Goal: Transaction & Acquisition: Purchase product/service

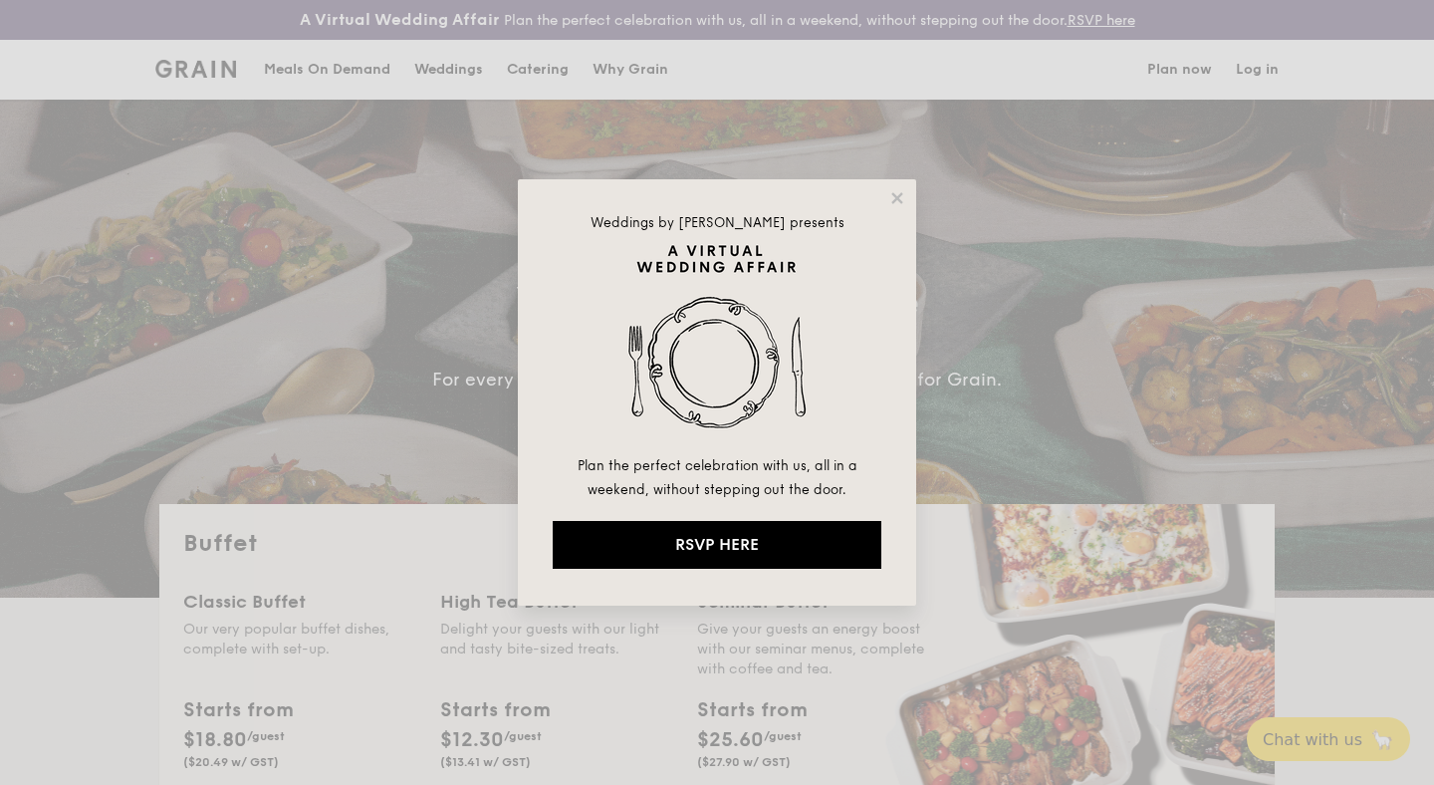
select select
click at [897, 194] on icon at bounding box center [897, 198] width 18 height 18
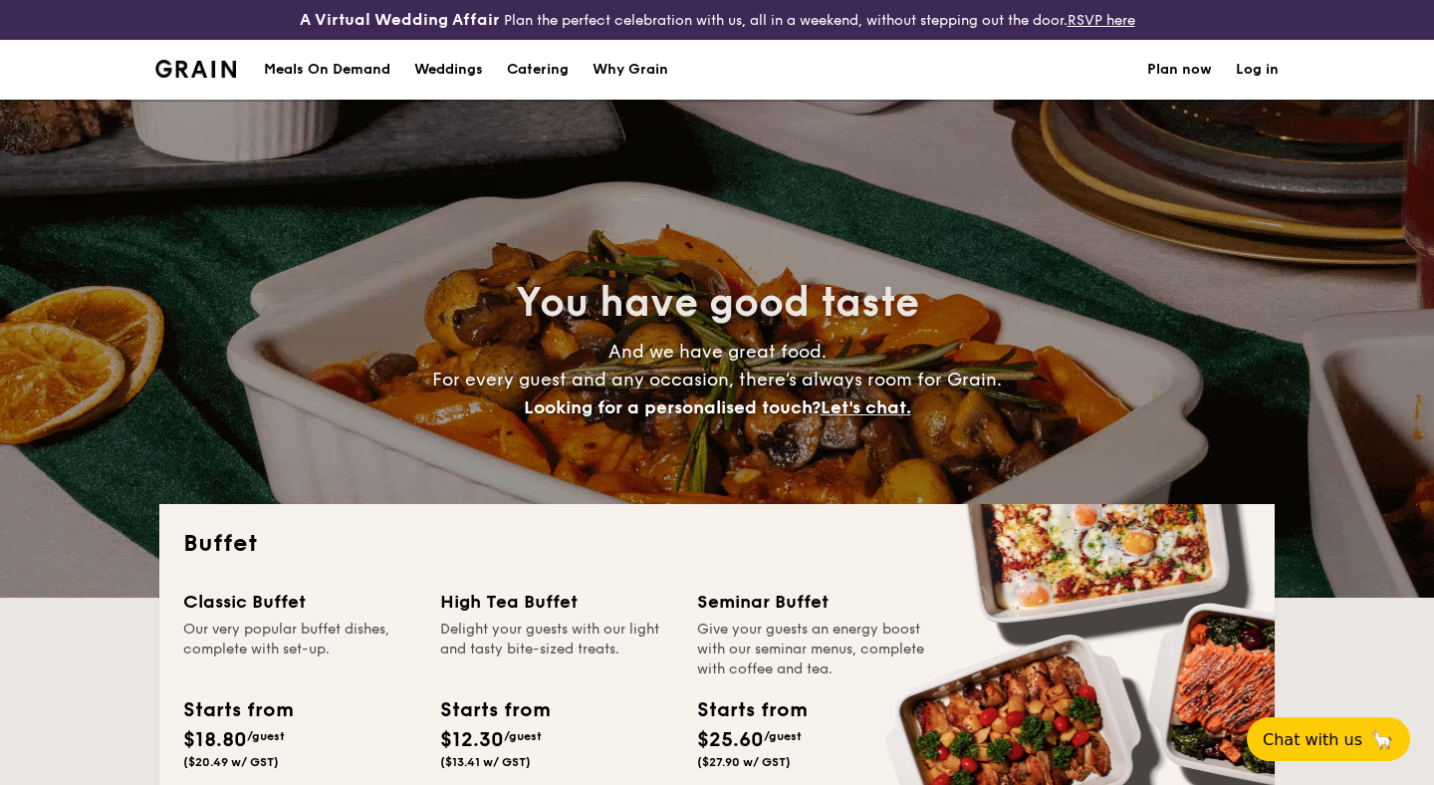
click at [460, 69] on div "Weddings" at bounding box center [448, 70] width 69 height 60
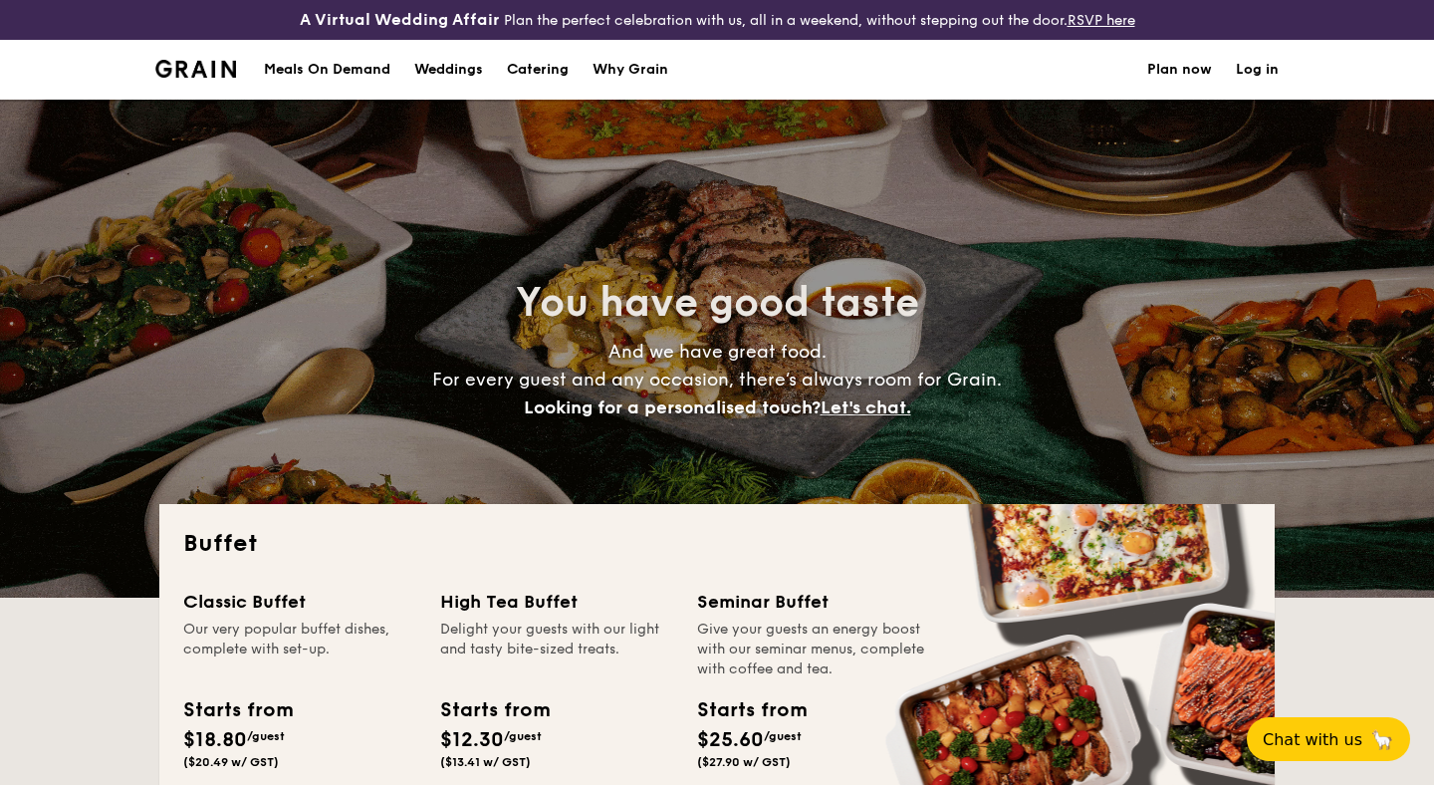
select select
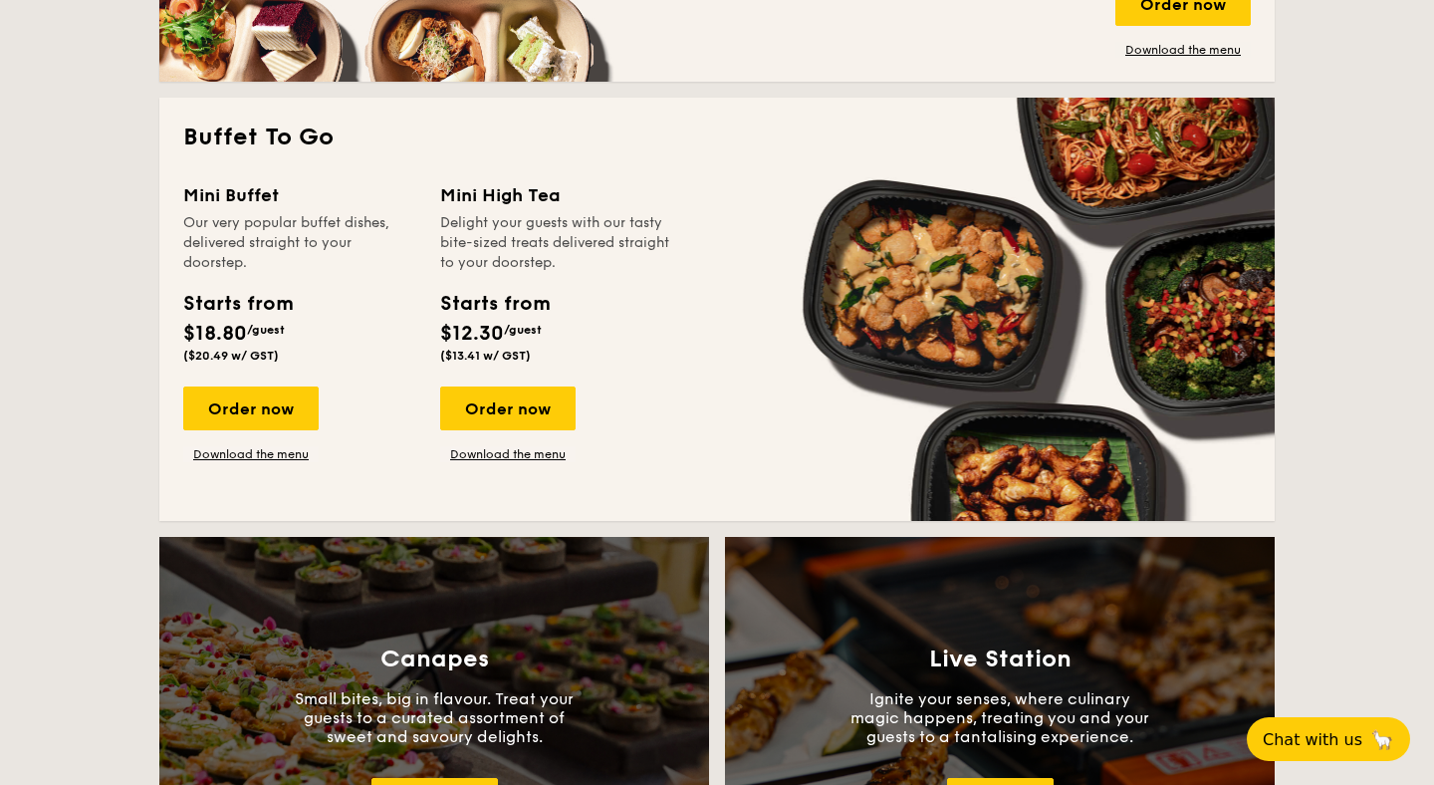
scroll to position [1286, 0]
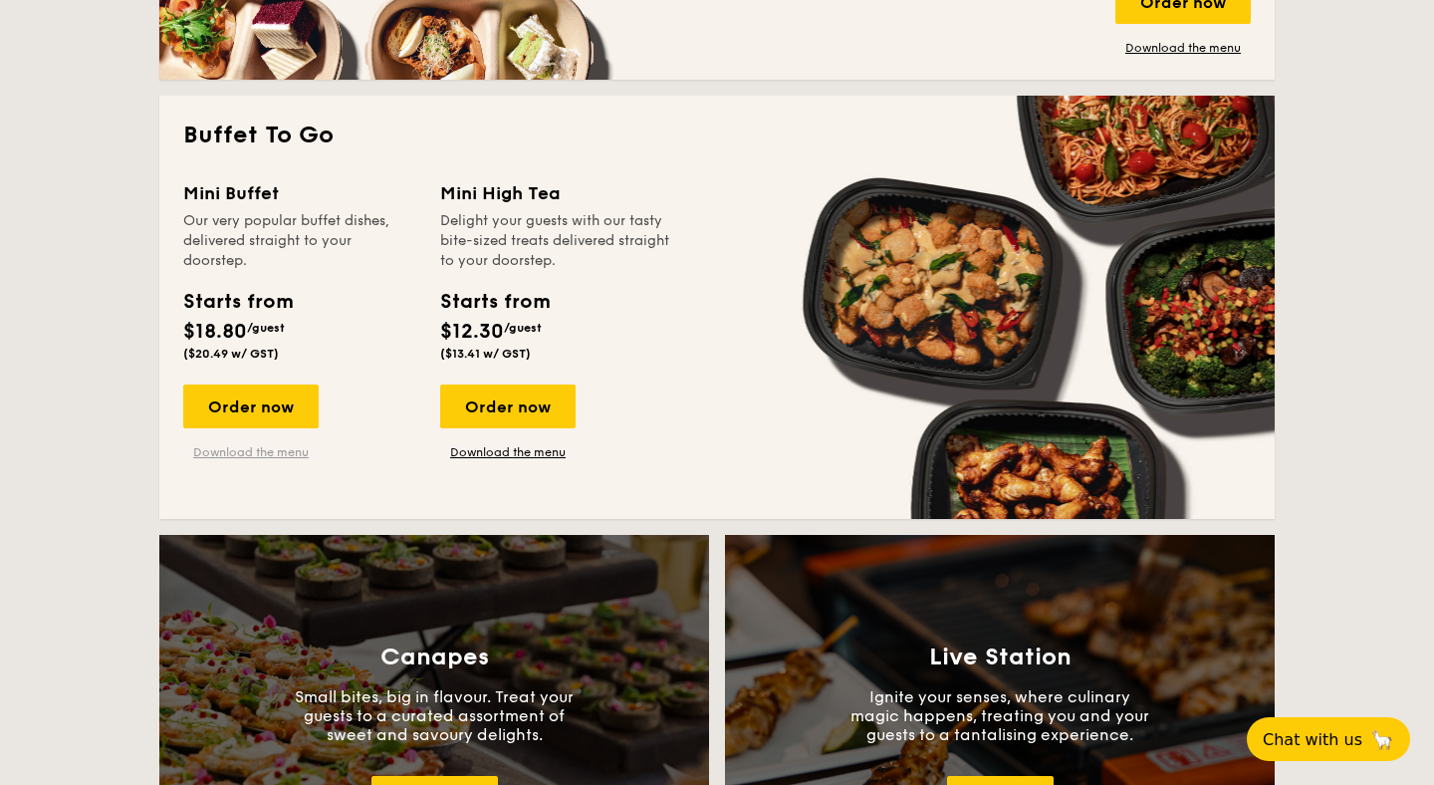
click at [293, 452] on link "Download the menu" at bounding box center [250, 452] width 135 height 16
click at [547, 399] on div "Order now" at bounding box center [507, 406] width 135 height 44
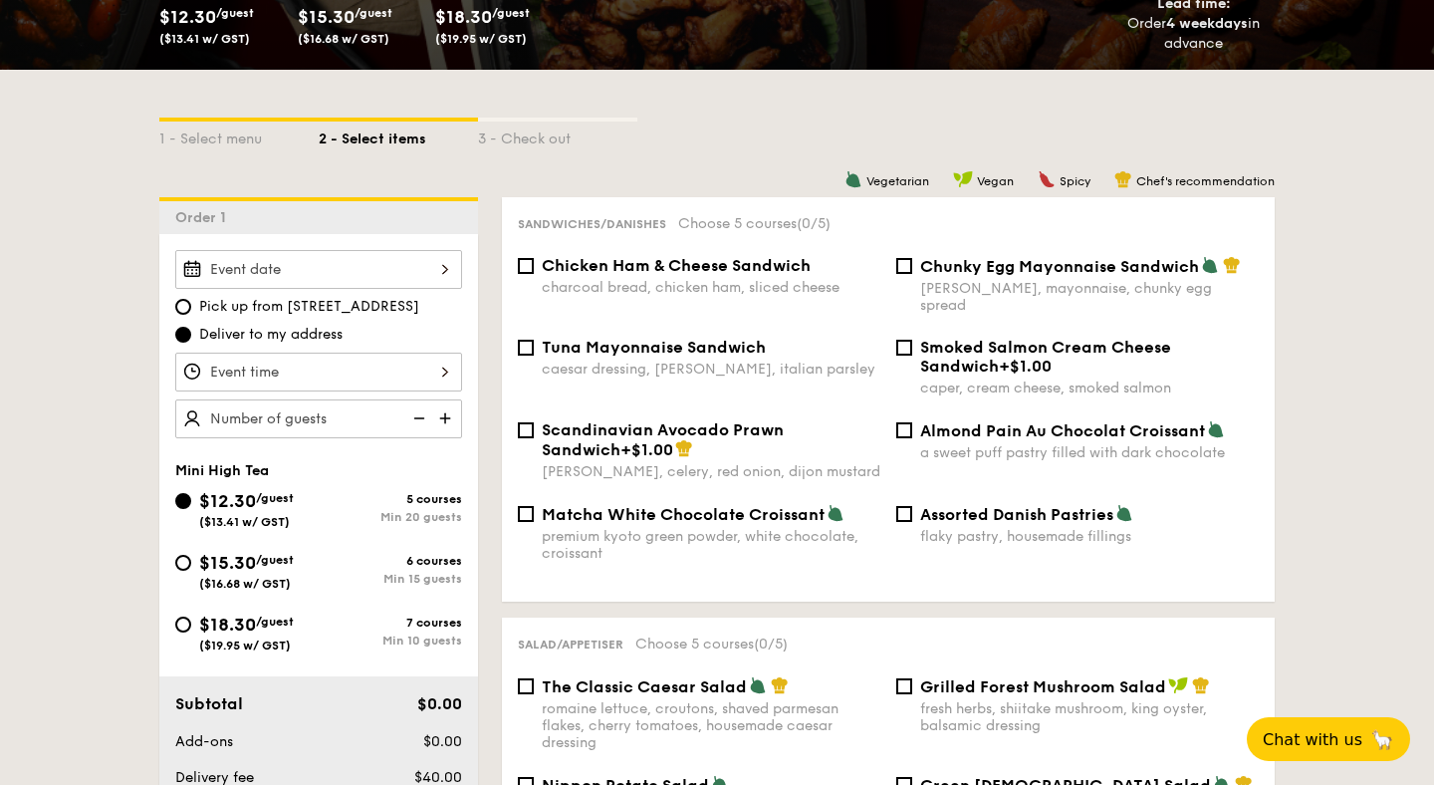
scroll to position [503, 0]
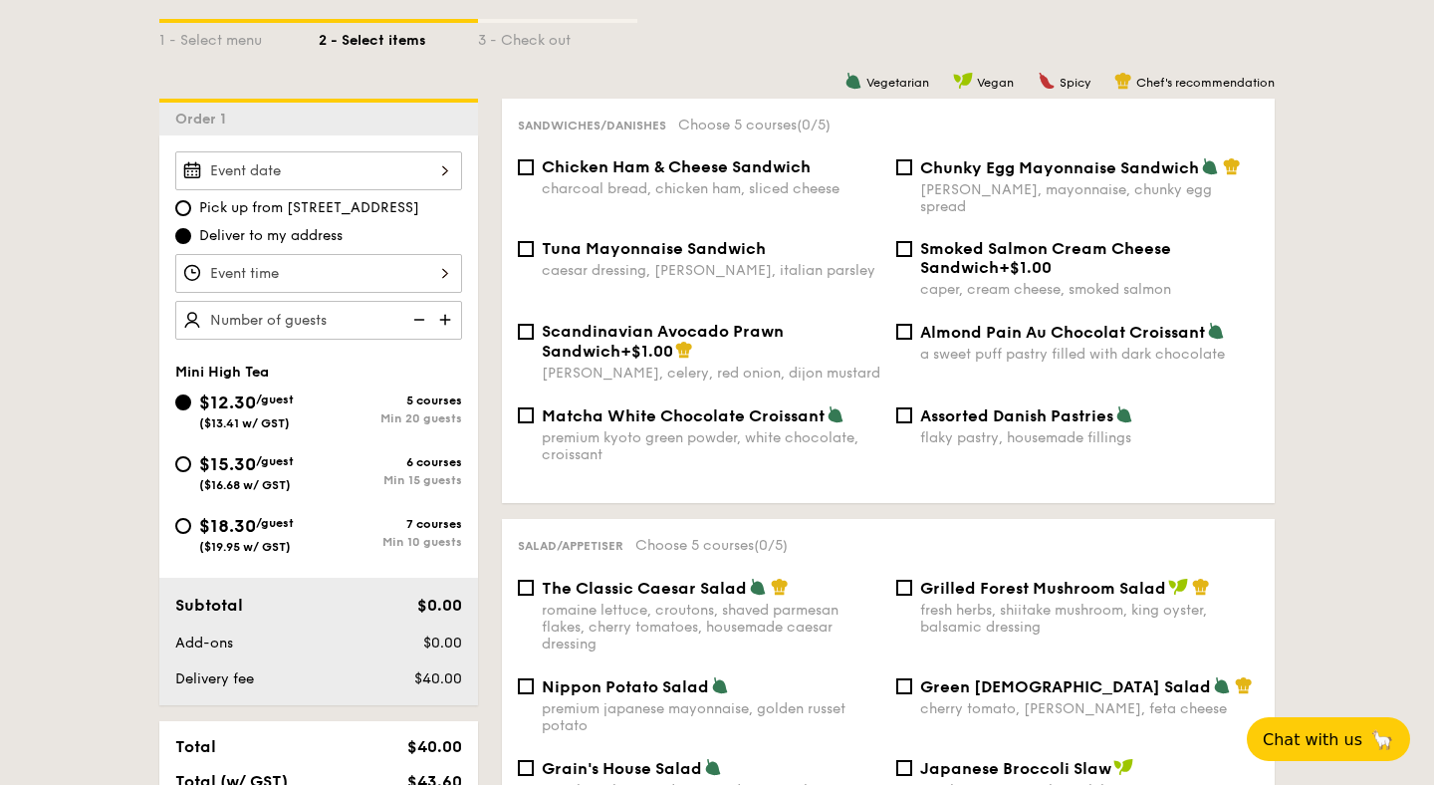
select select
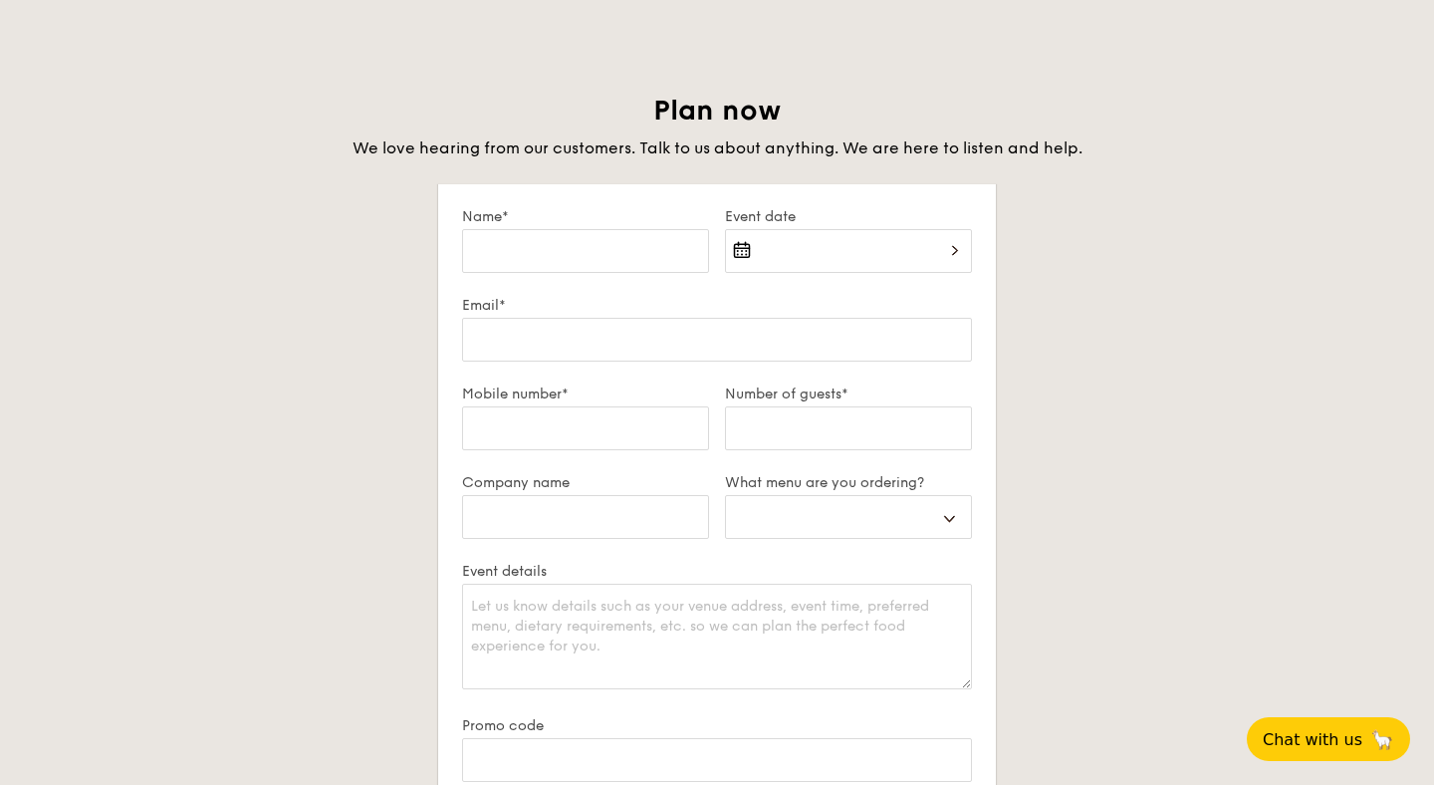
scroll to position [3376, 0]
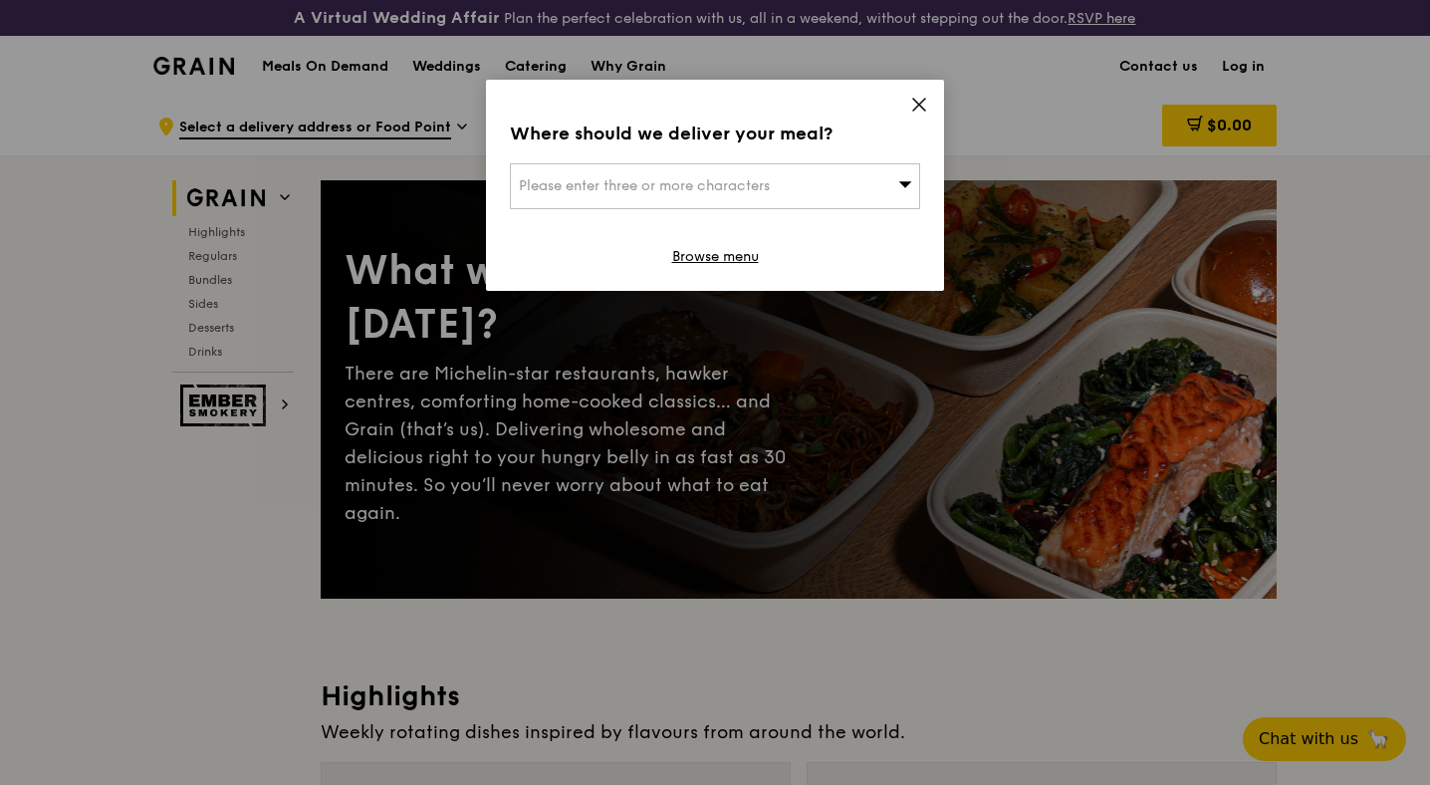
click at [917, 99] on icon at bounding box center [919, 105] width 18 height 18
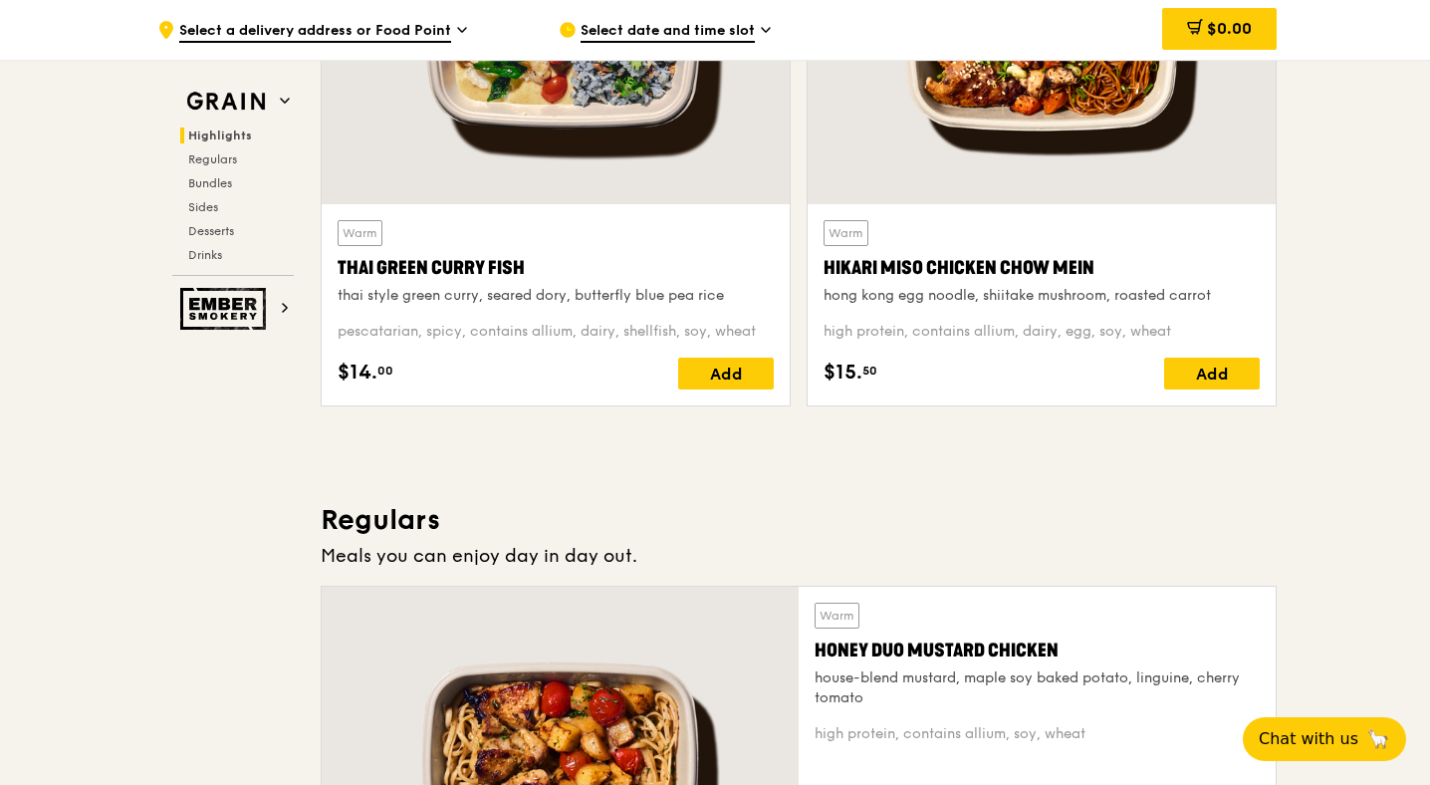
scroll to position [910, 0]
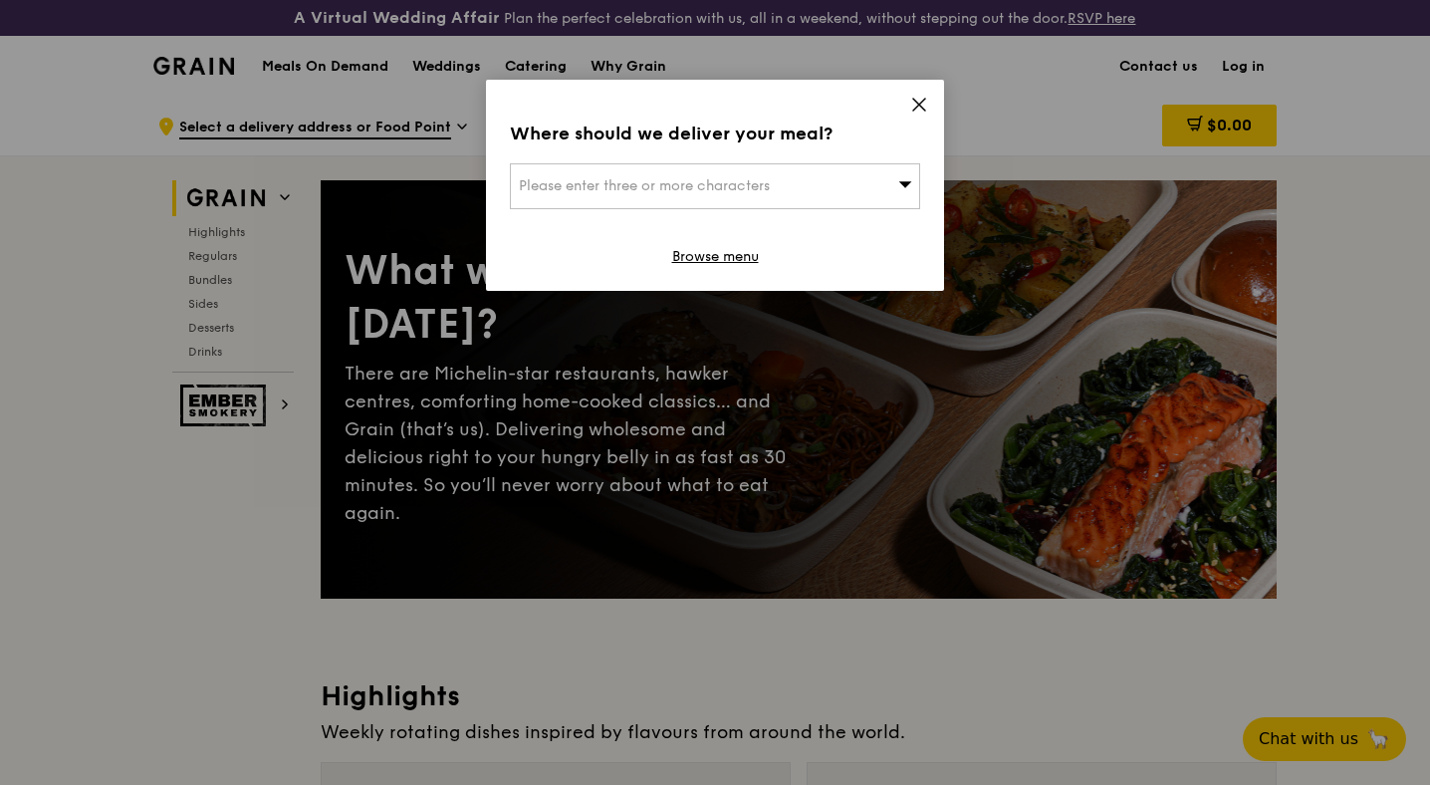
click at [918, 101] on icon at bounding box center [919, 105] width 18 height 18
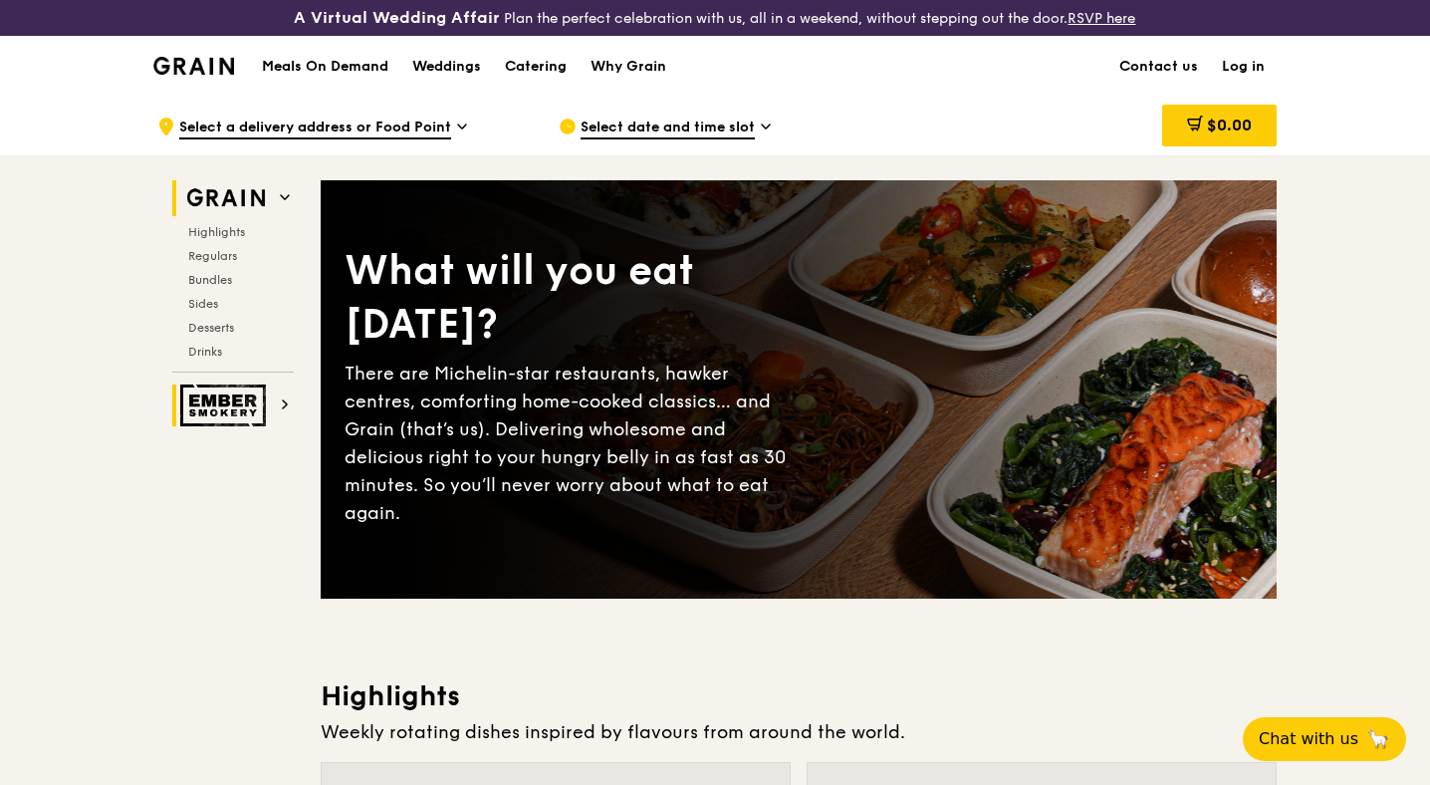
click at [283, 394] on h2 "Ember Smokery" at bounding box center [232, 405] width 121 height 42
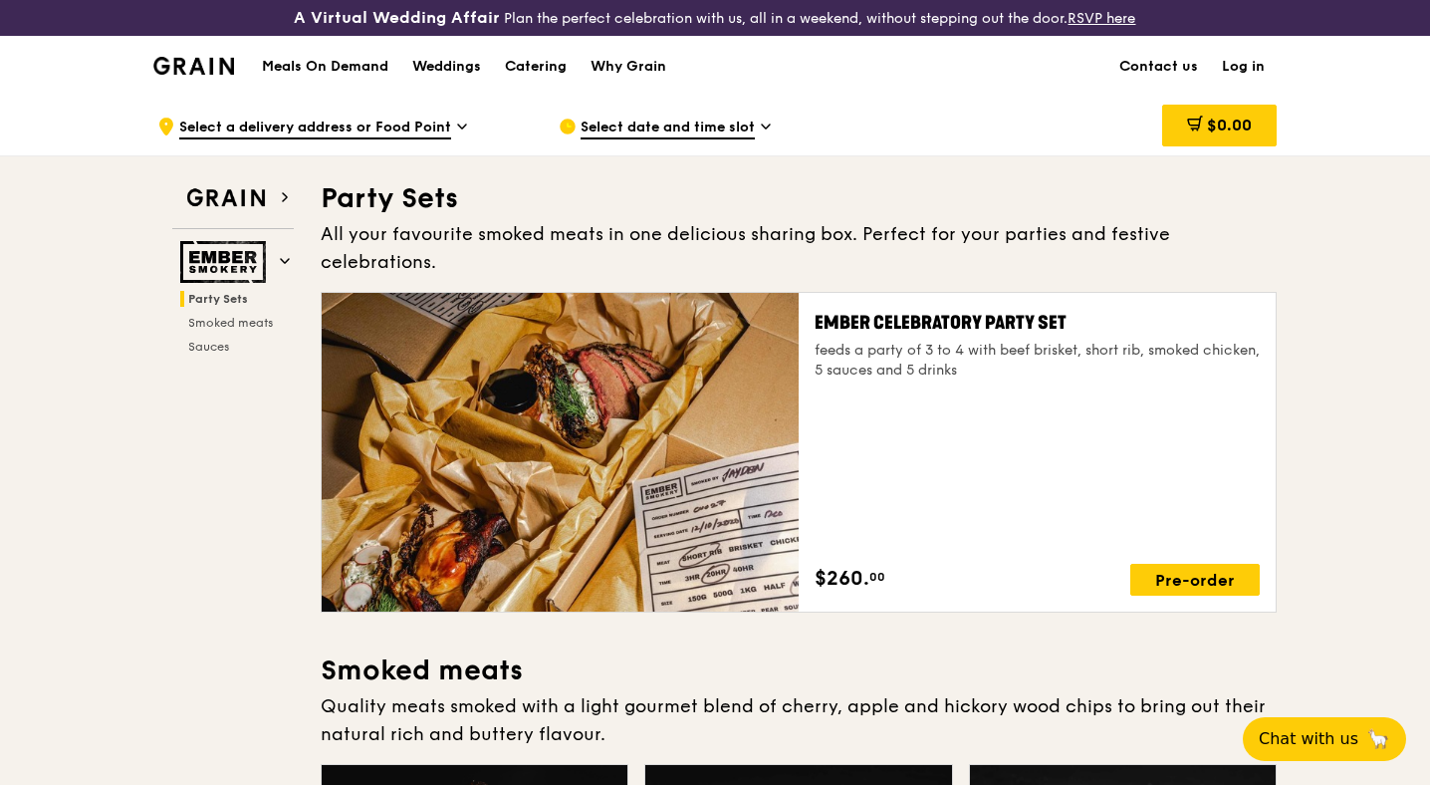
click at [239, 293] on span "Party Sets" at bounding box center [218, 299] width 60 height 14
click at [414, 118] on span "Select a delivery address or Food Point" at bounding box center [315, 128] width 272 height 22
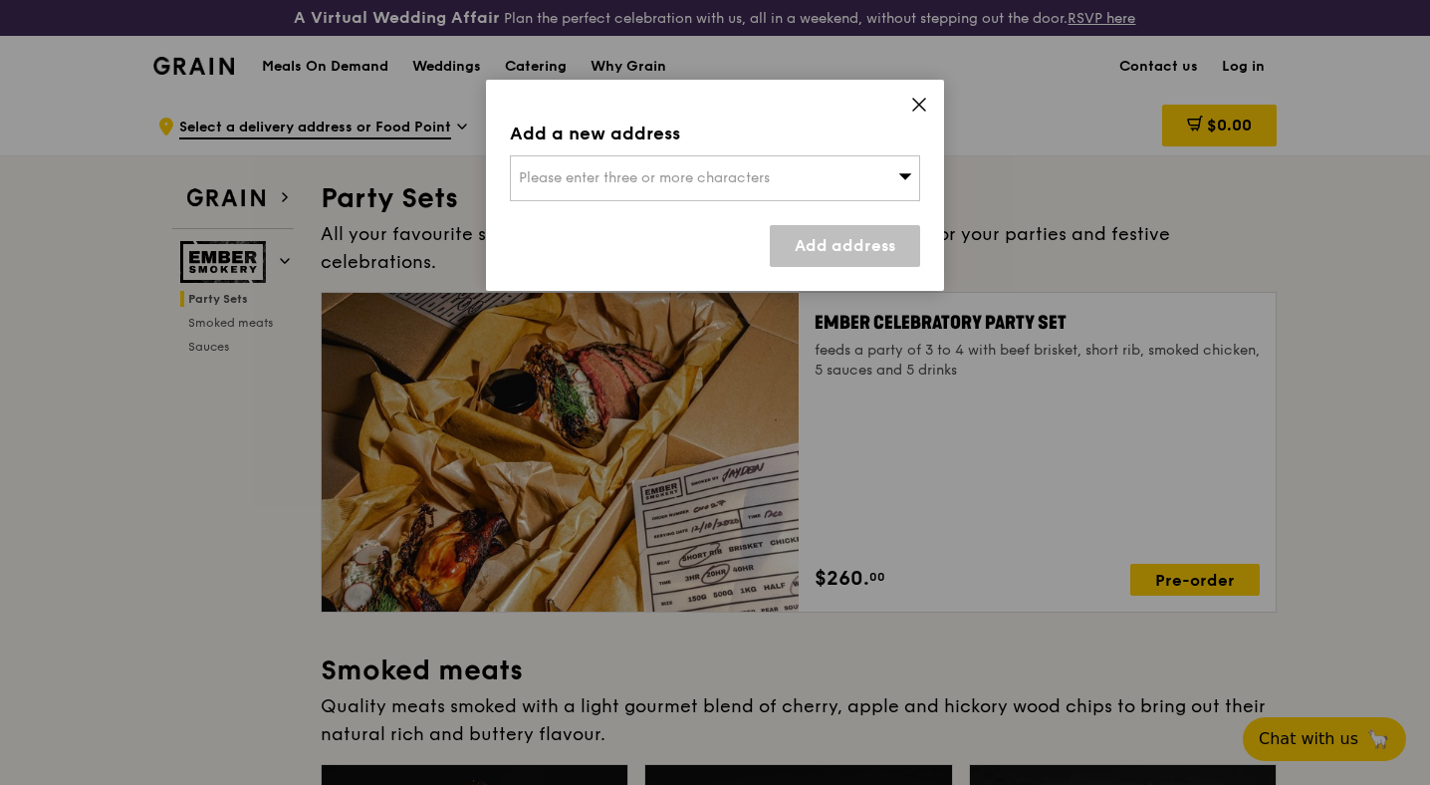
click at [929, 110] on div "Add a new address Please enter three or more characters Add address" at bounding box center [715, 185] width 458 height 211
click at [923, 106] on icon at bounding box center [919, 105] width 18 height 18
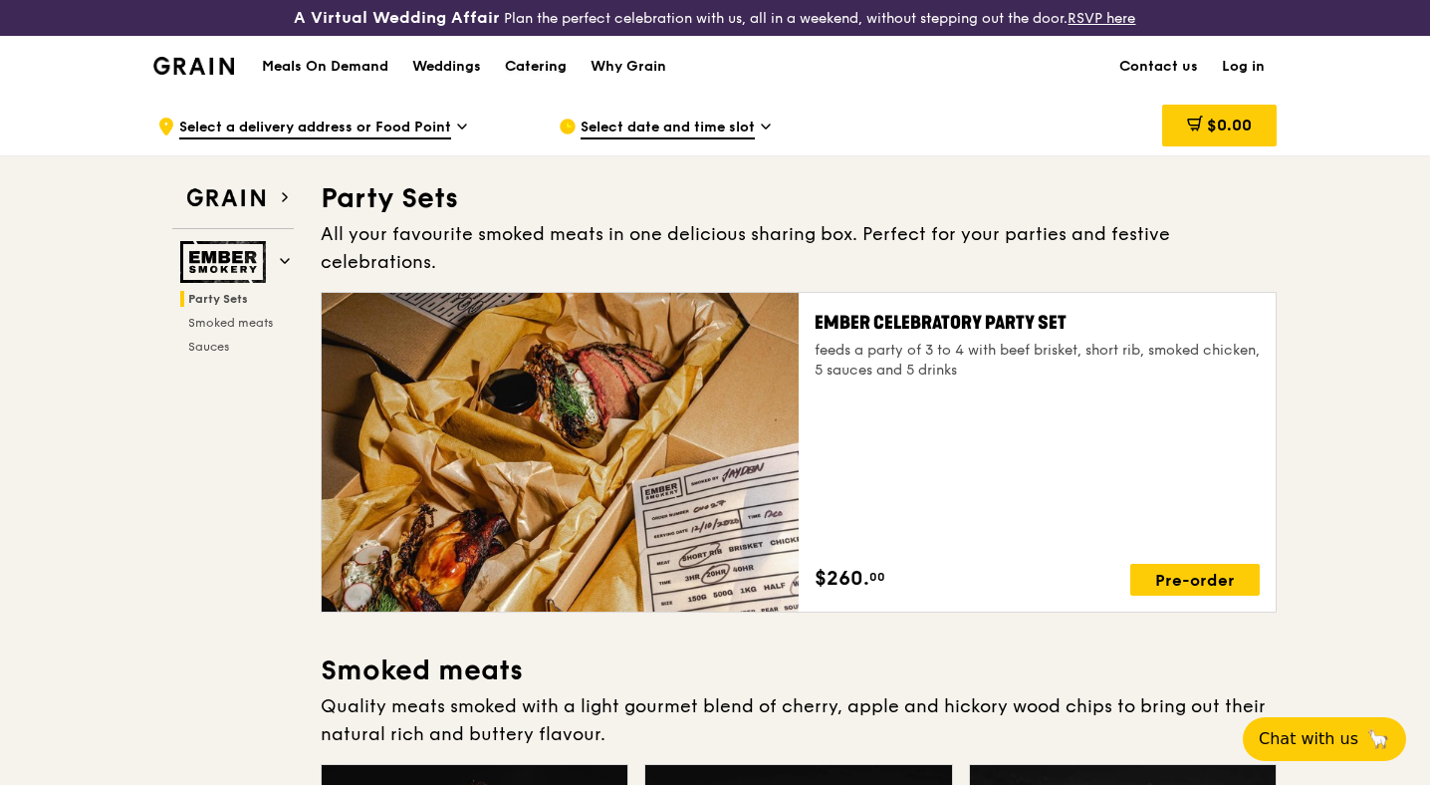
click at [529, 80] on div "Catering" at bounding box center [536, 67] width 62 height 60
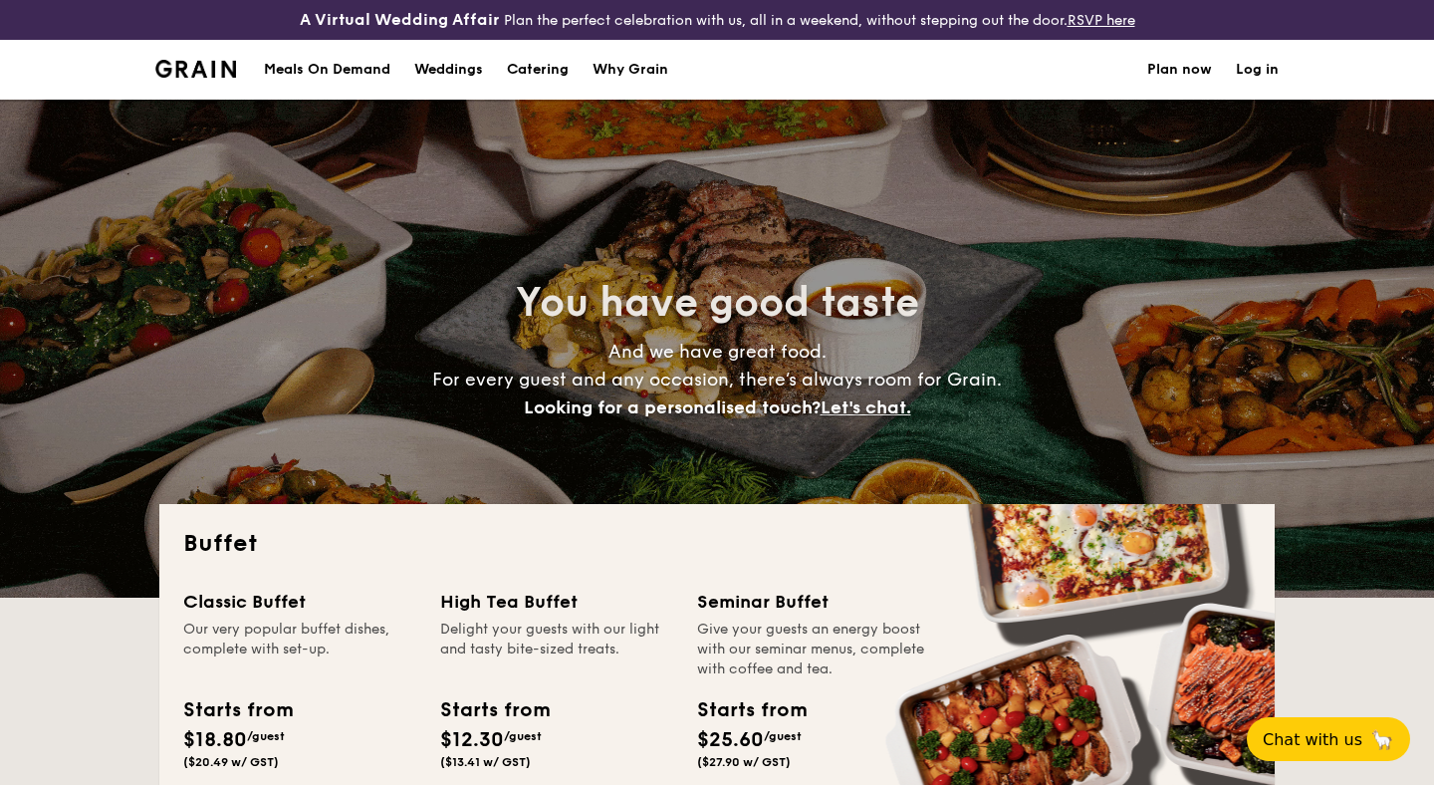
select select
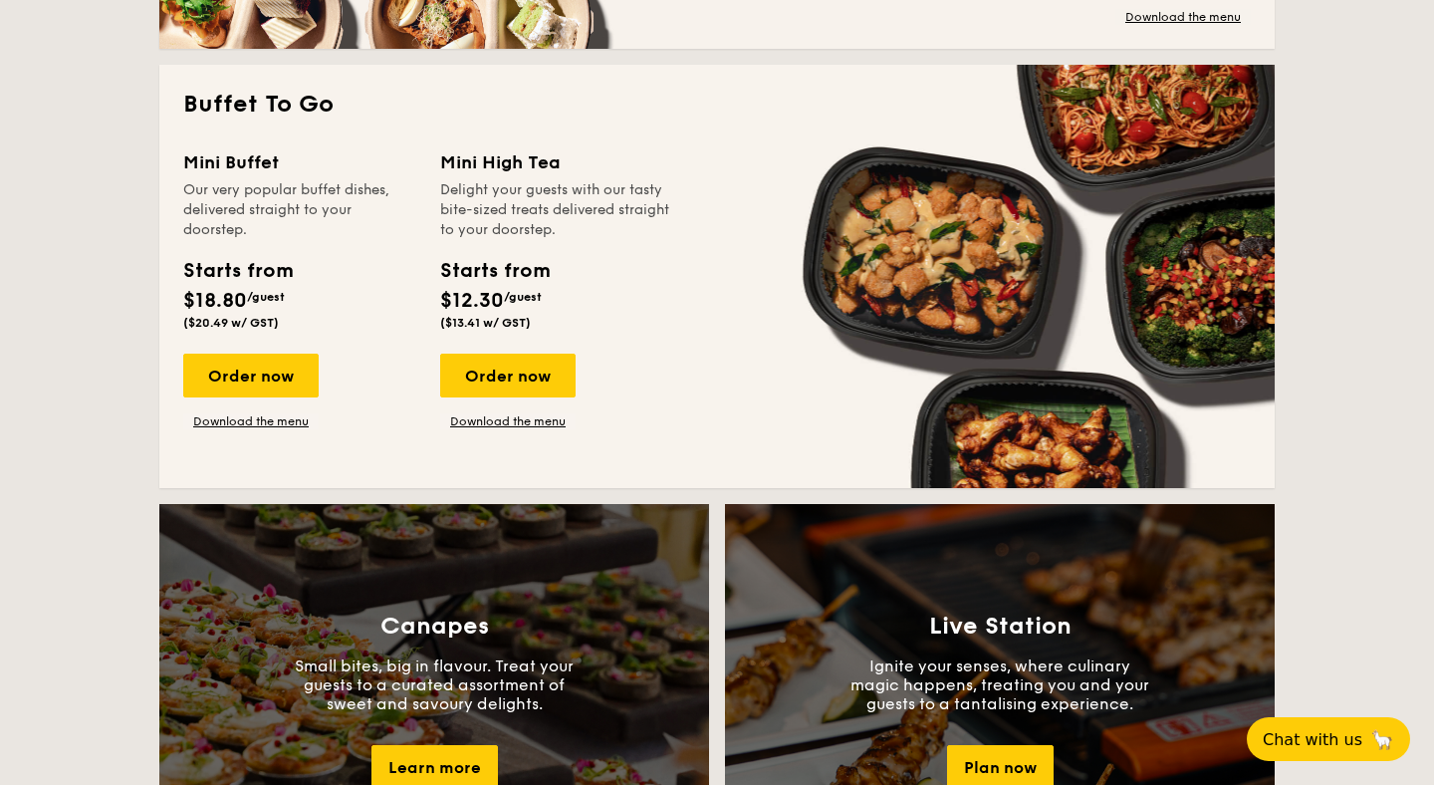
scroll to position [1318, 0]
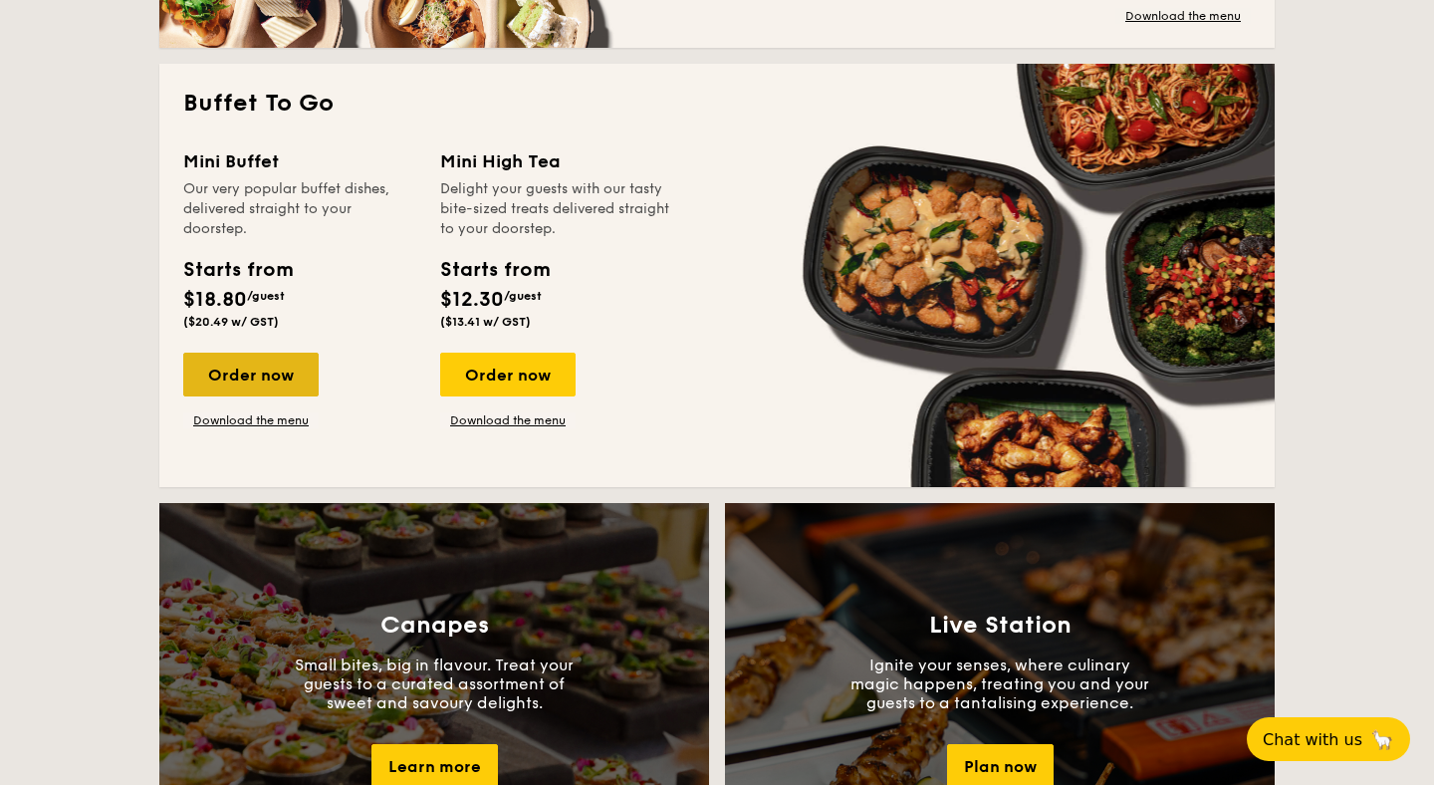
click at [291, 368] on div "Order now" at bounding box center [250, 374] width 135 height 44
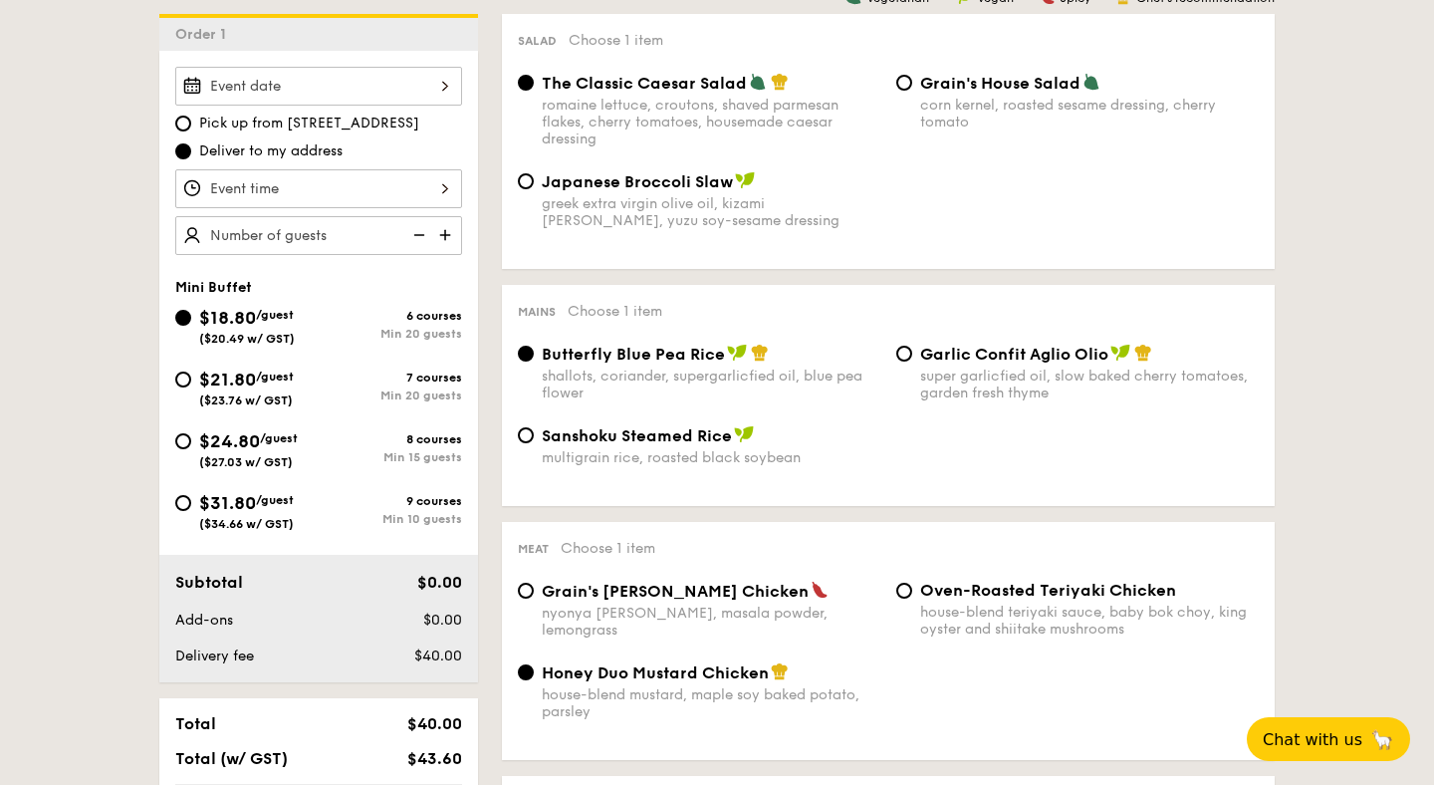
scroll to position [623, 0]
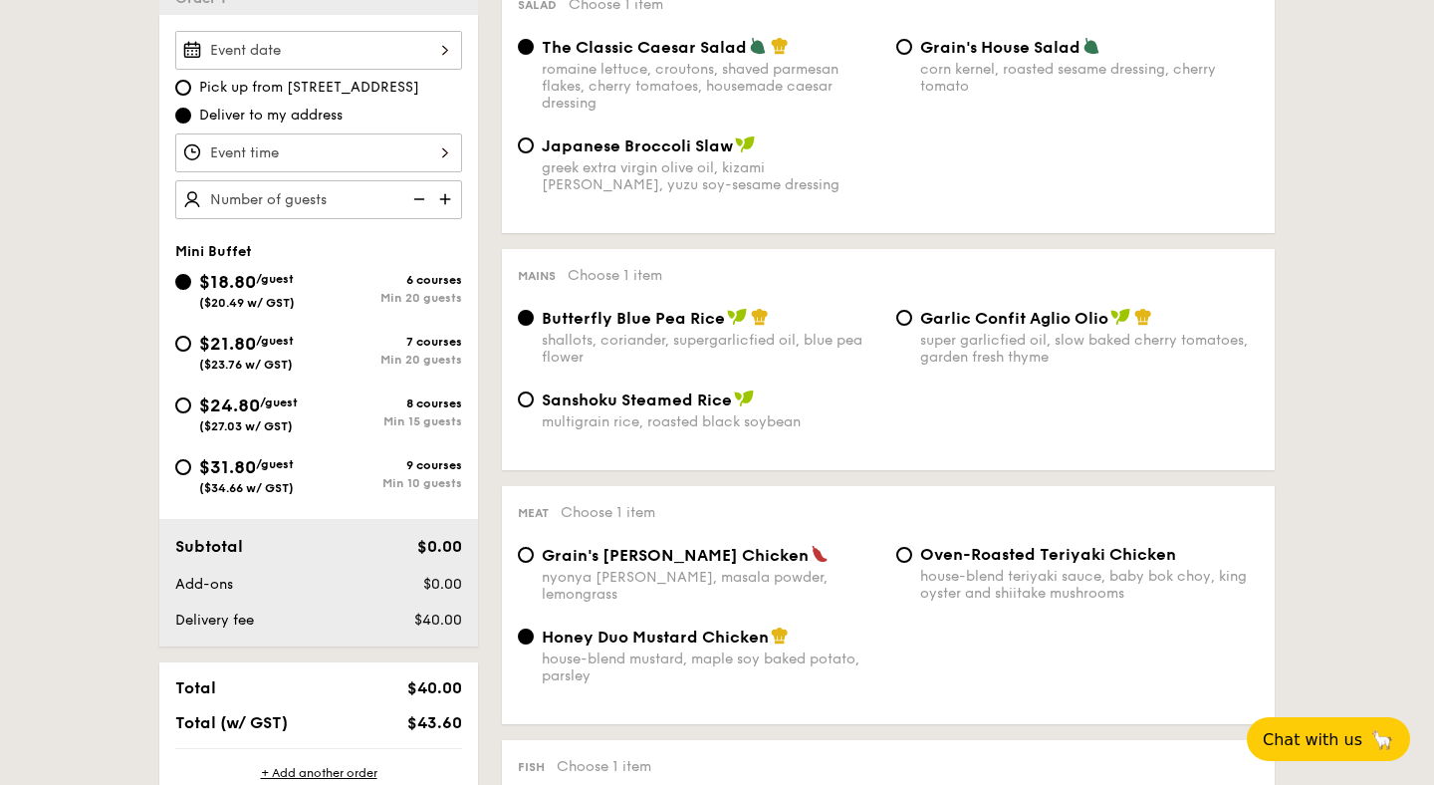
click at [200, 467] on span "$31.80" at bounding box center [227, 467] width 57 height 22
click at [191, 467] on input "$31.80 /guest ($34.66 w/ GST) 9 courses Min 10 guests" at bounding box center [183, 467] width 16 height 16
radio input "true"
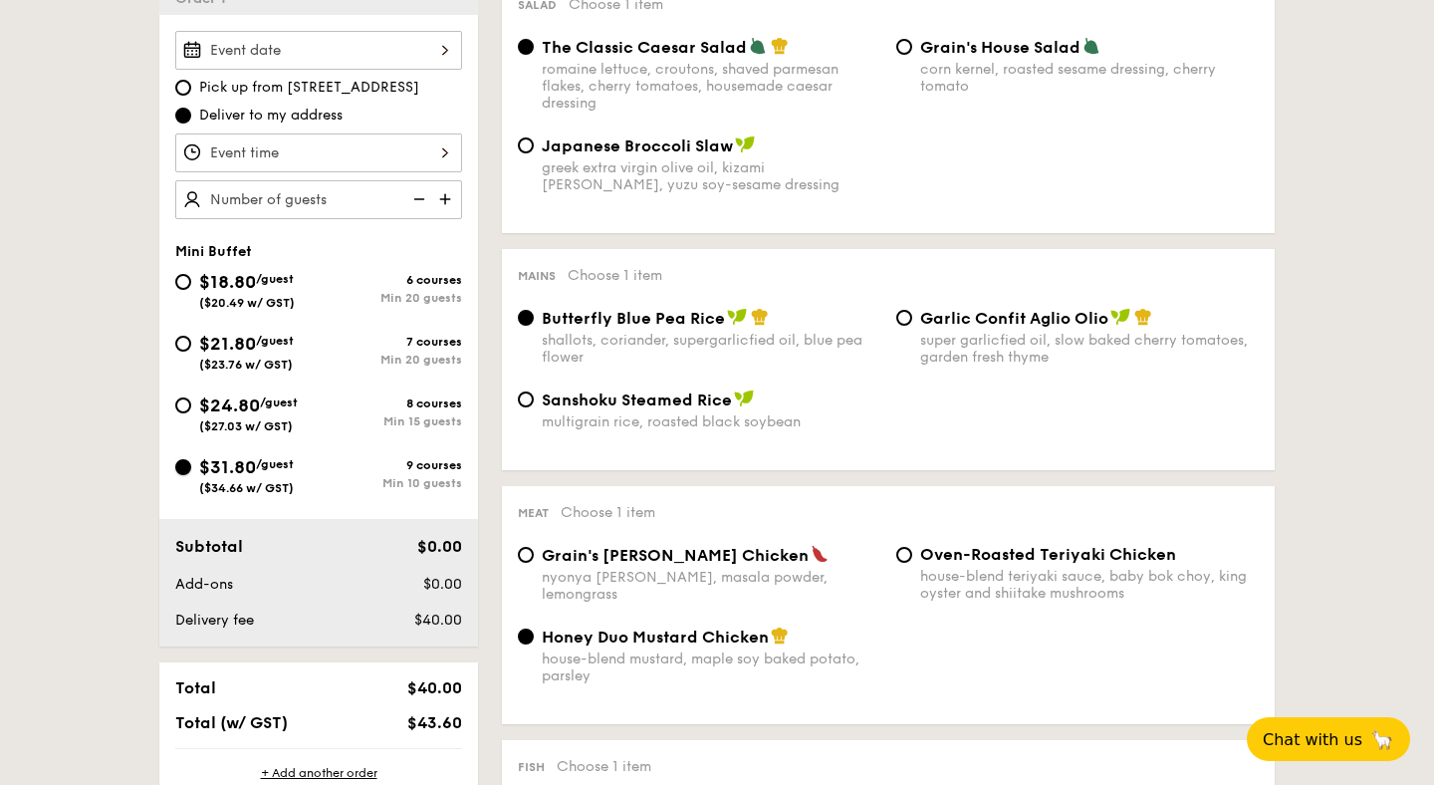
radio input "false"
radio input "true"
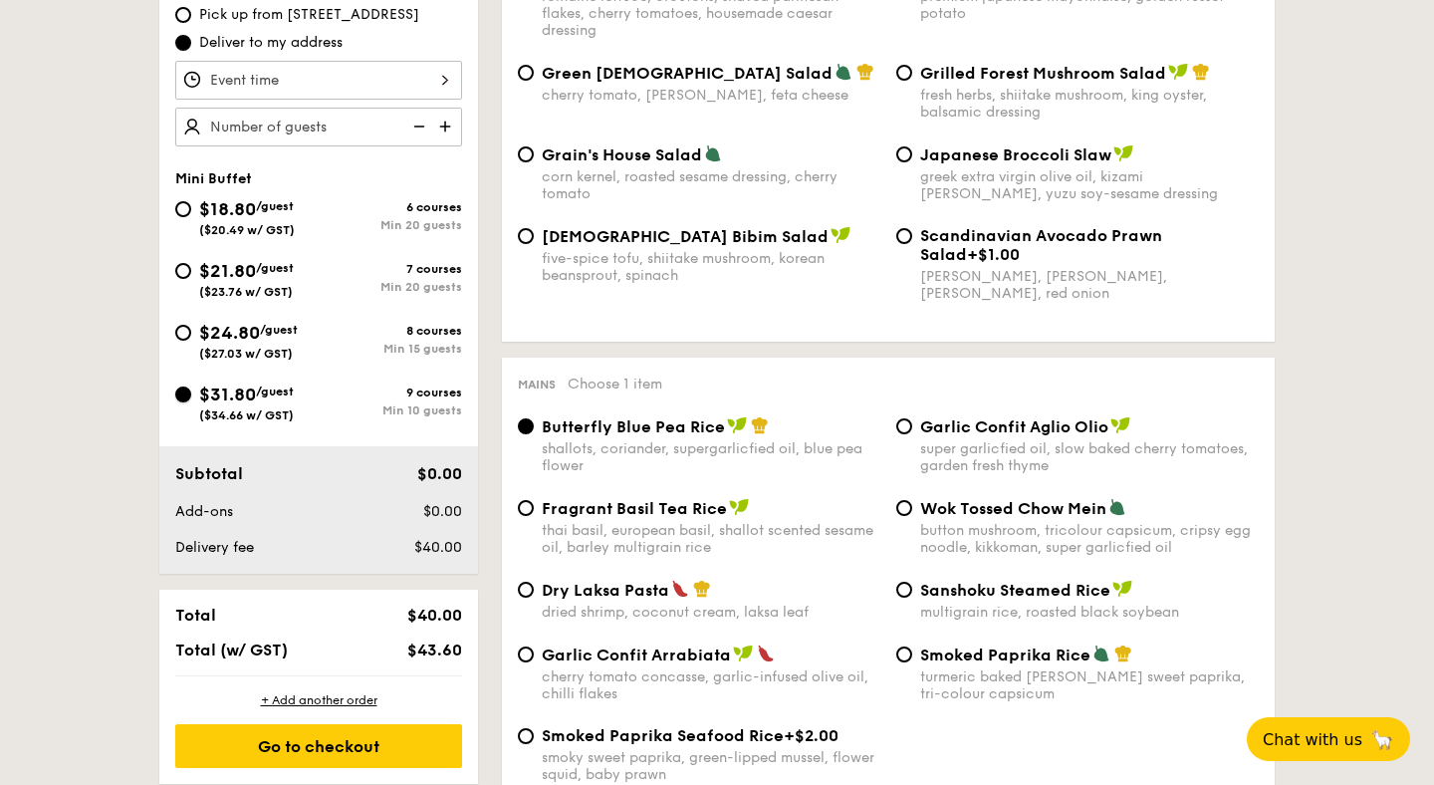
scroll to position [694, 0]
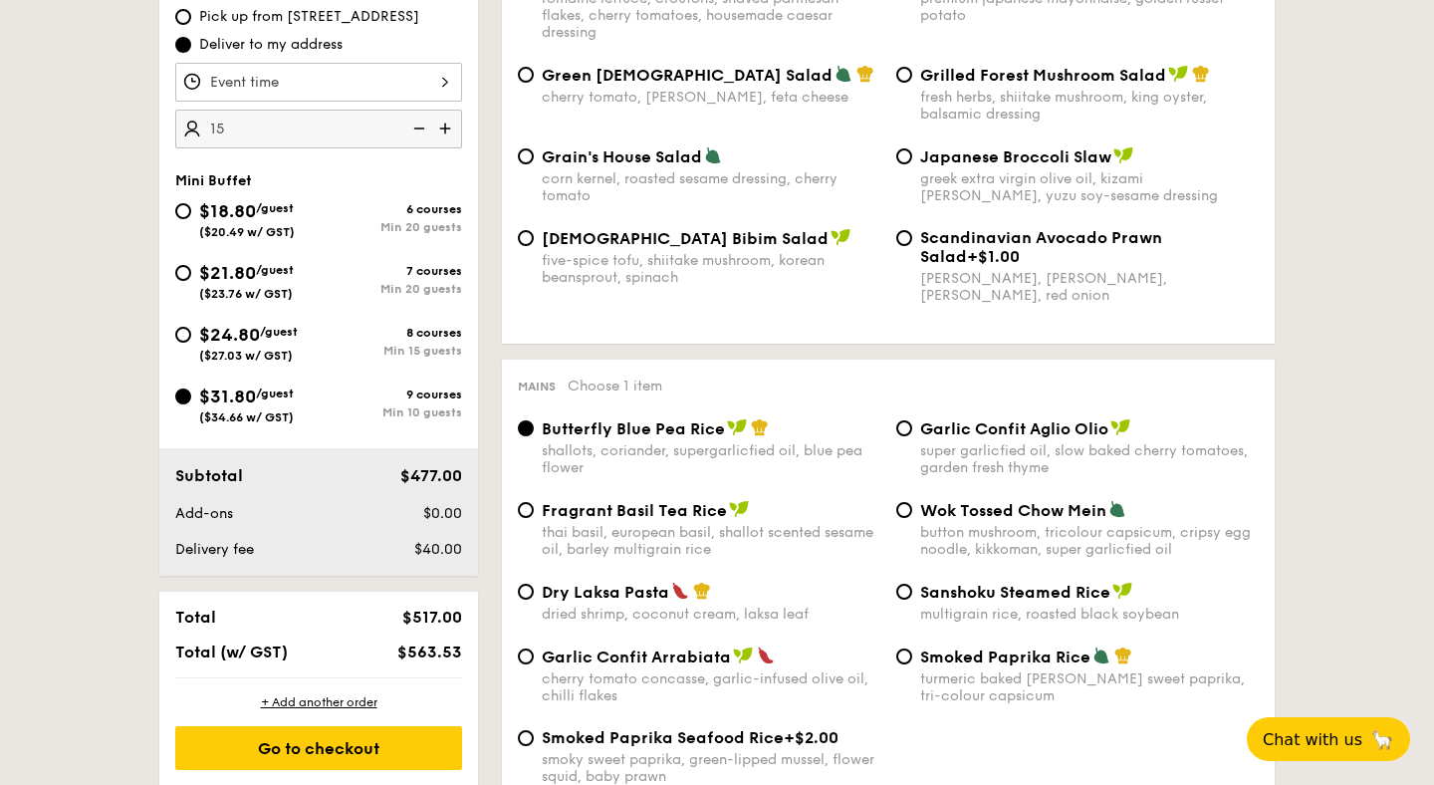
type input "15 guests"
click at [185, 346] on div "$24.80 /guest ($27.03 w/ GST)" at bounding box center [246, 342] width 143 height 42
click at [185, 343] on input "$24.80 /guest ($27.03 w/ GST) 8 courses Min 15 guests" at bounding box center [183, 335] width 16 height 16
radio input "true"
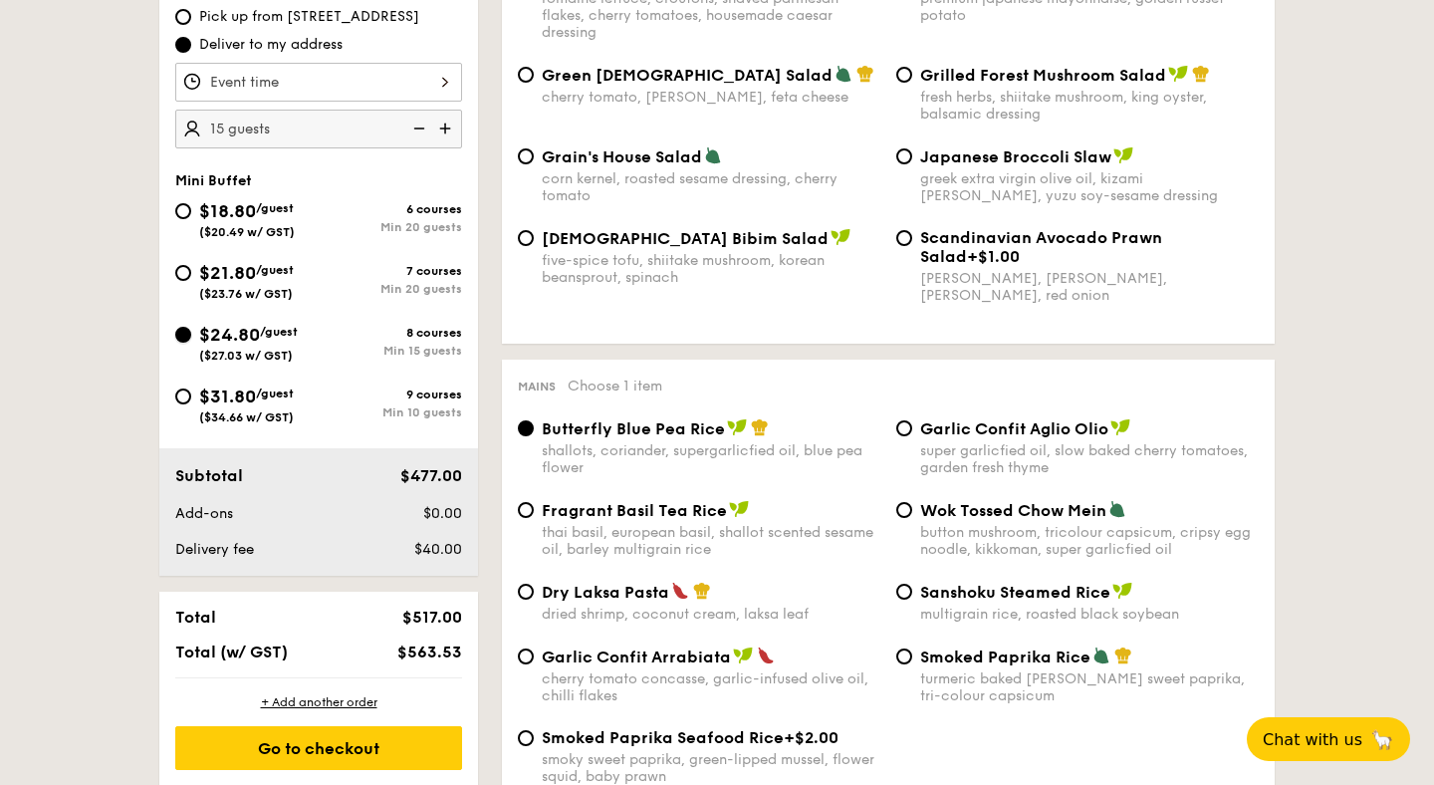
radio input "true"
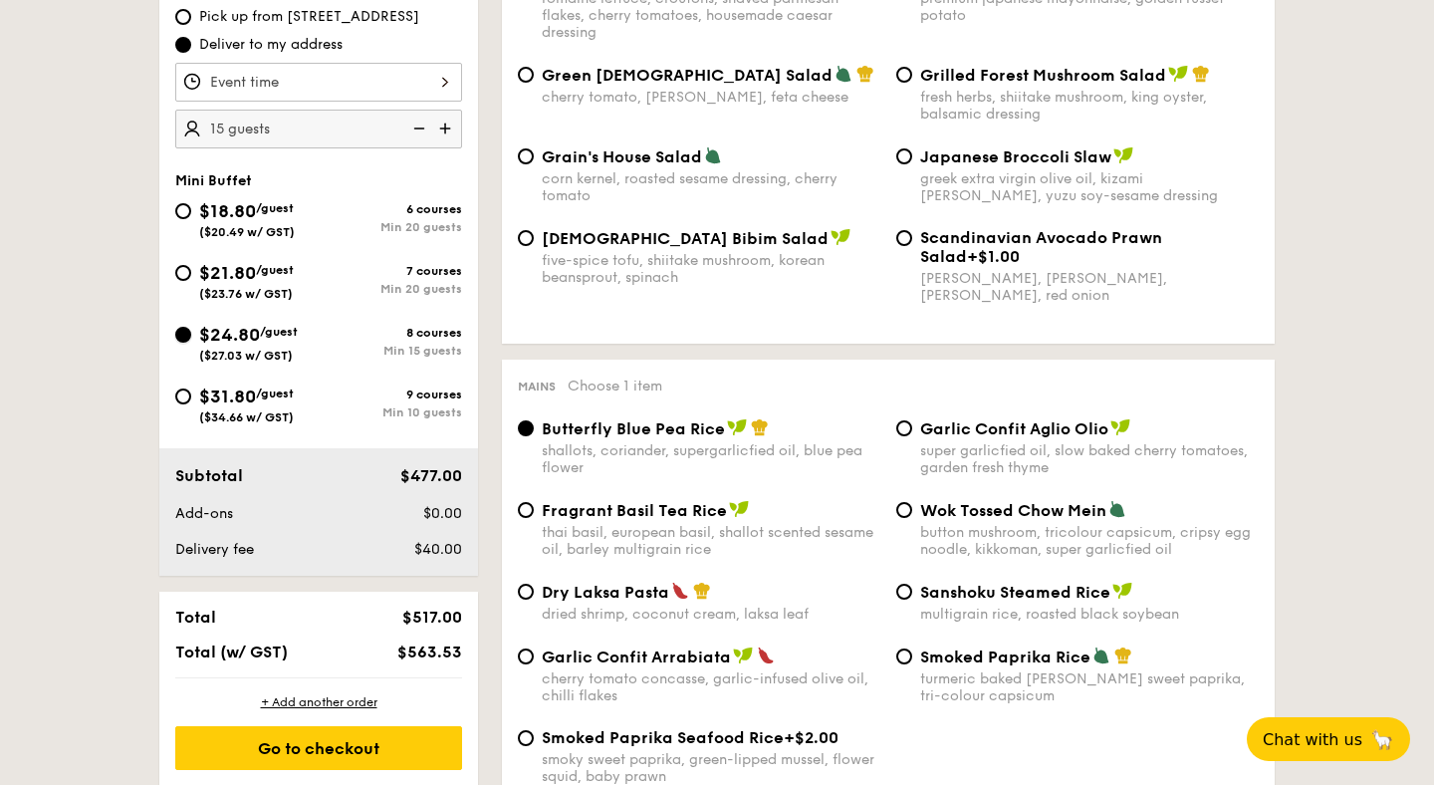
radio input "true"
click at [191, 203] on div "$18.80 /guest ($20.49 w/ GST)" at bounding box center [246, 218] width 143 height 42
click at [191, 203] on input "$18.80 /guest ($20.49 w/ GST) 6 courses Min 20 guests" at bounding box center [183, 211] width 16 height 16
radio input "true"
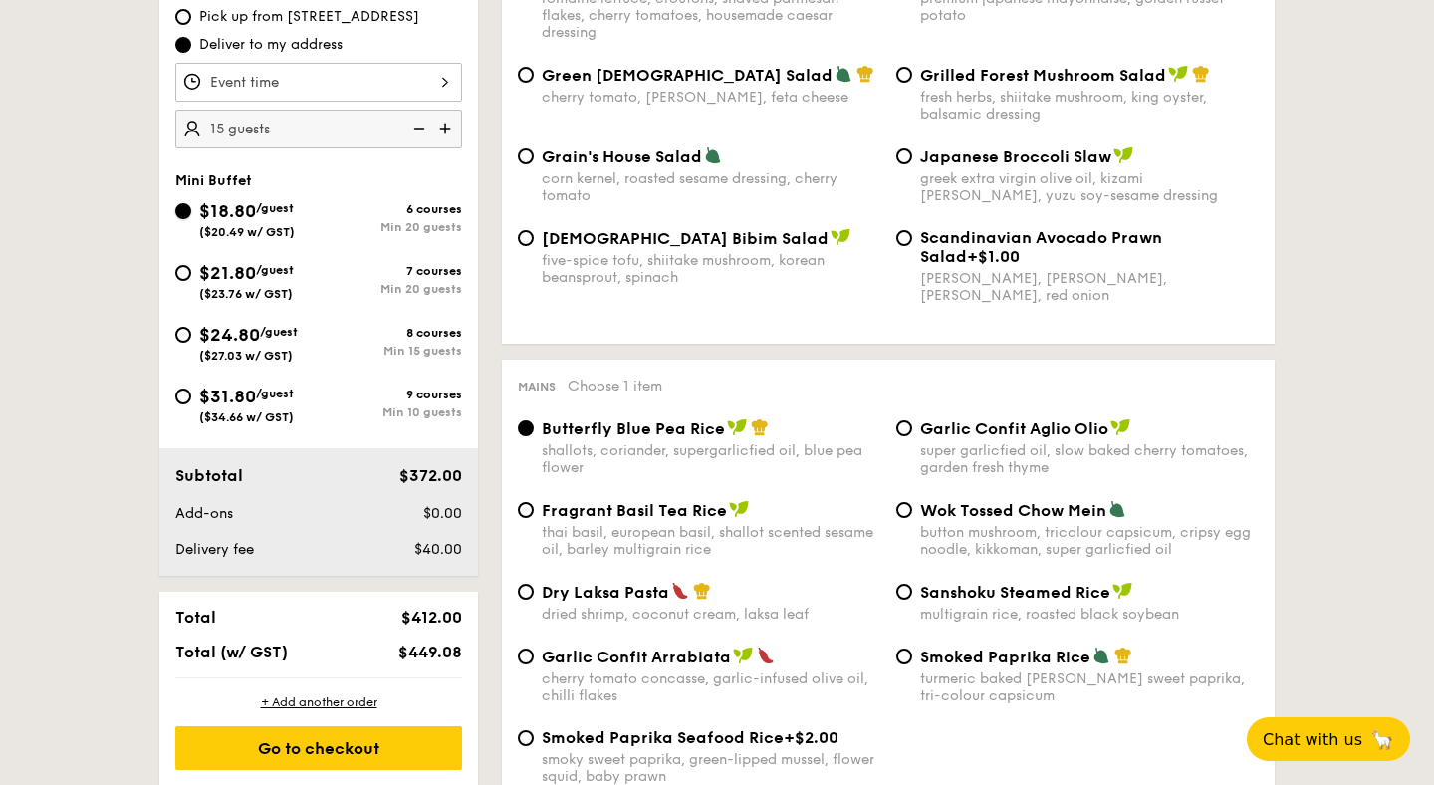
radio input "true"
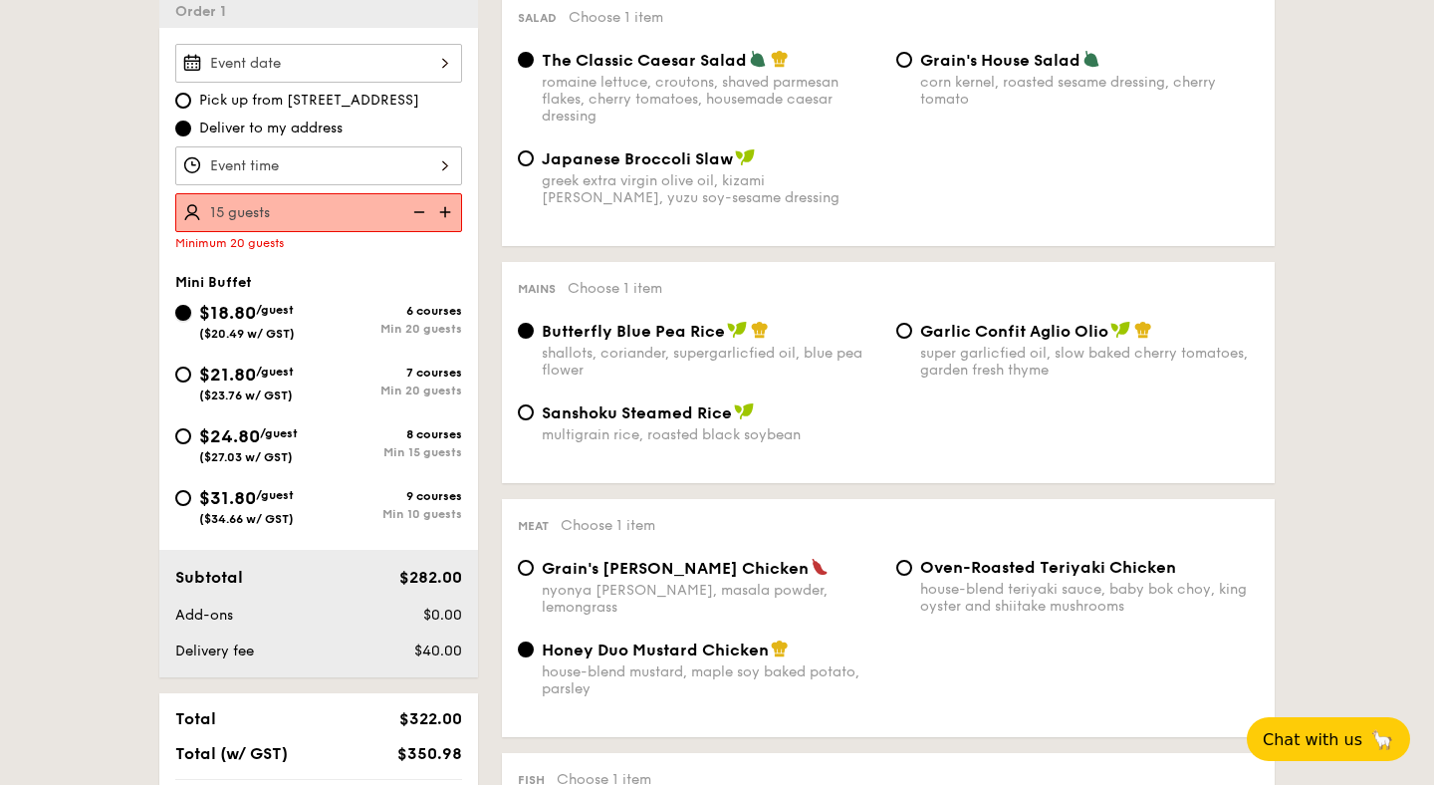
scroll to position [631, 0]
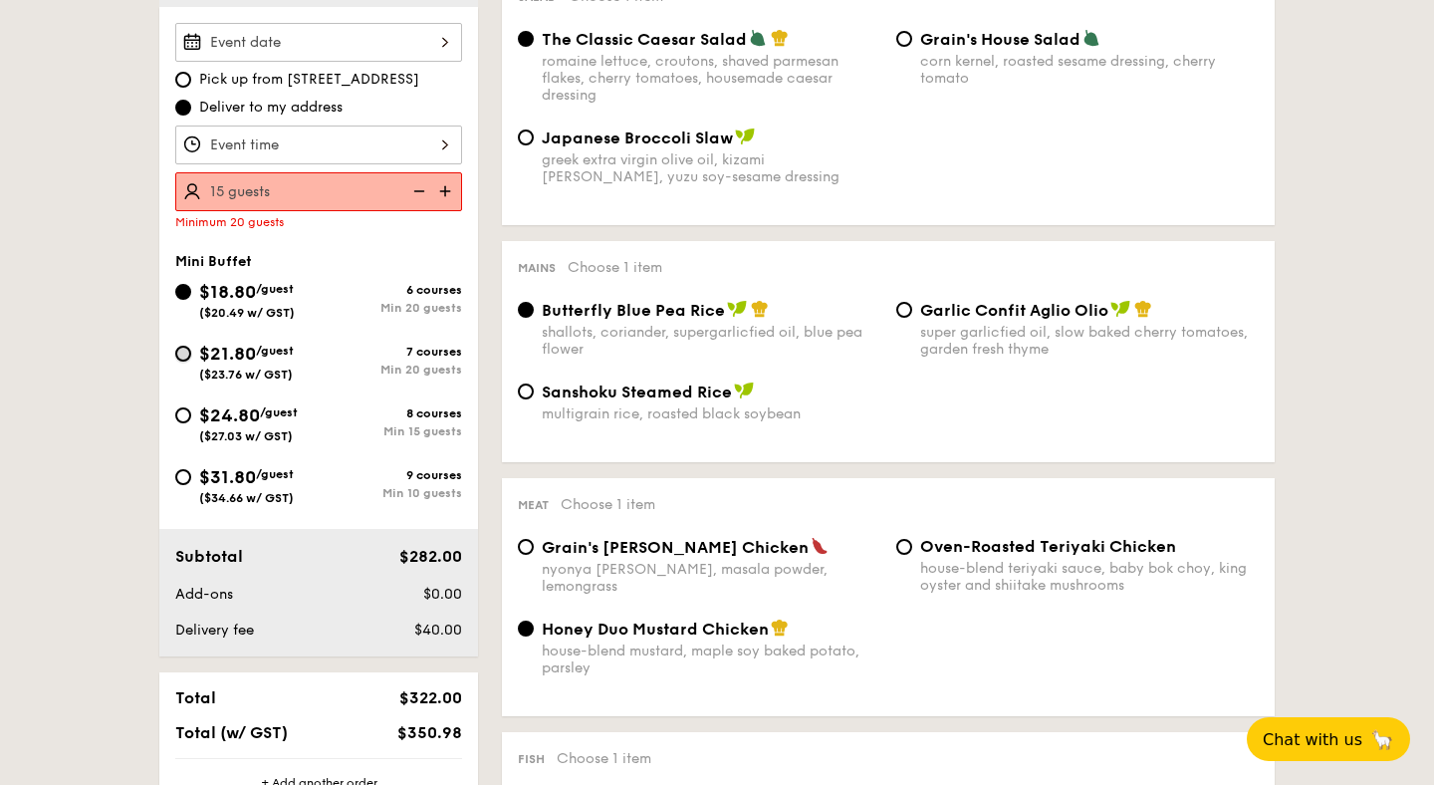
click at [188, 353] on input "$21.80 /guest ($23.76 w/ GST) 7 courses Min 20 guests" at bounding box center [183, 353] width 16 height 16
radio input "true"
radio input "false"
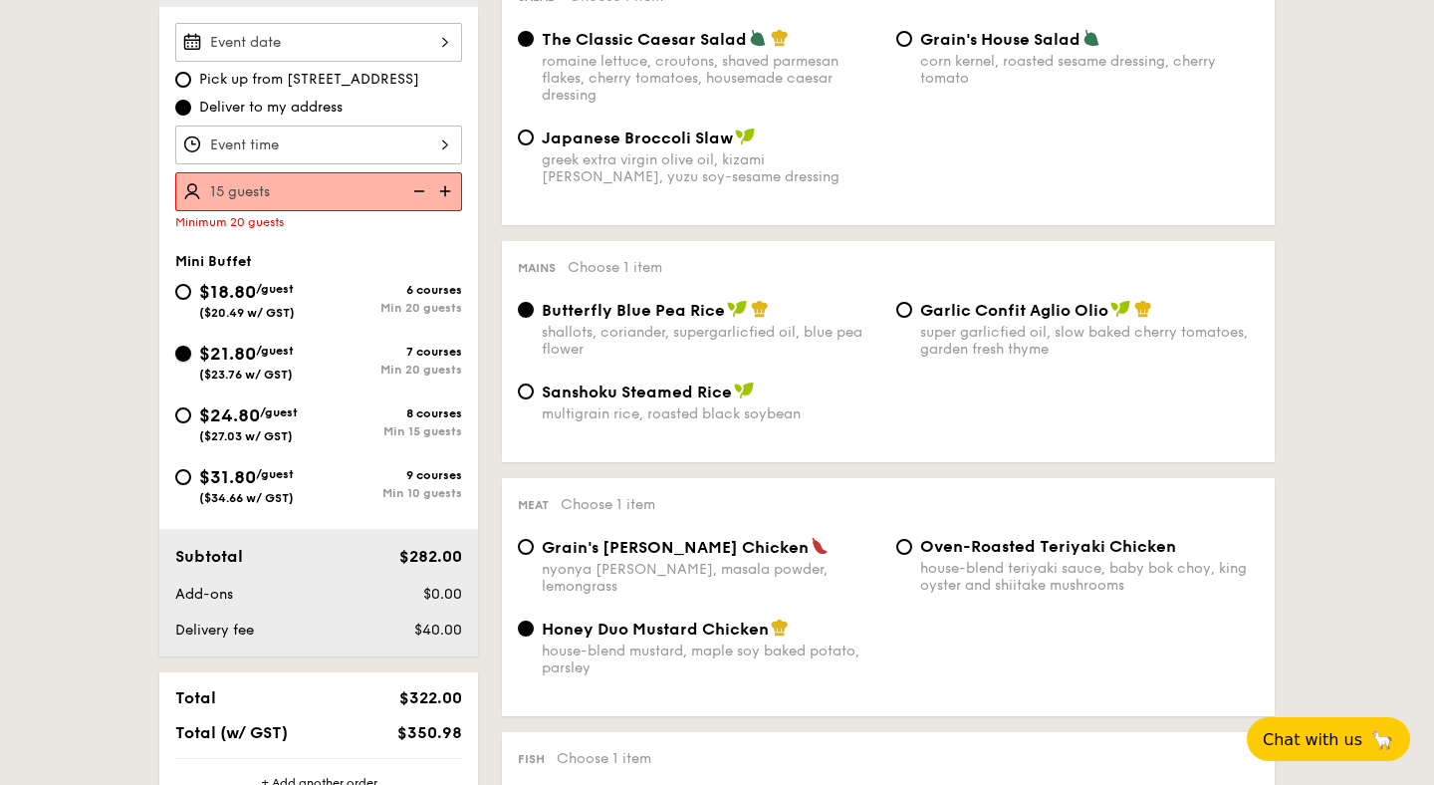
radio input "true"
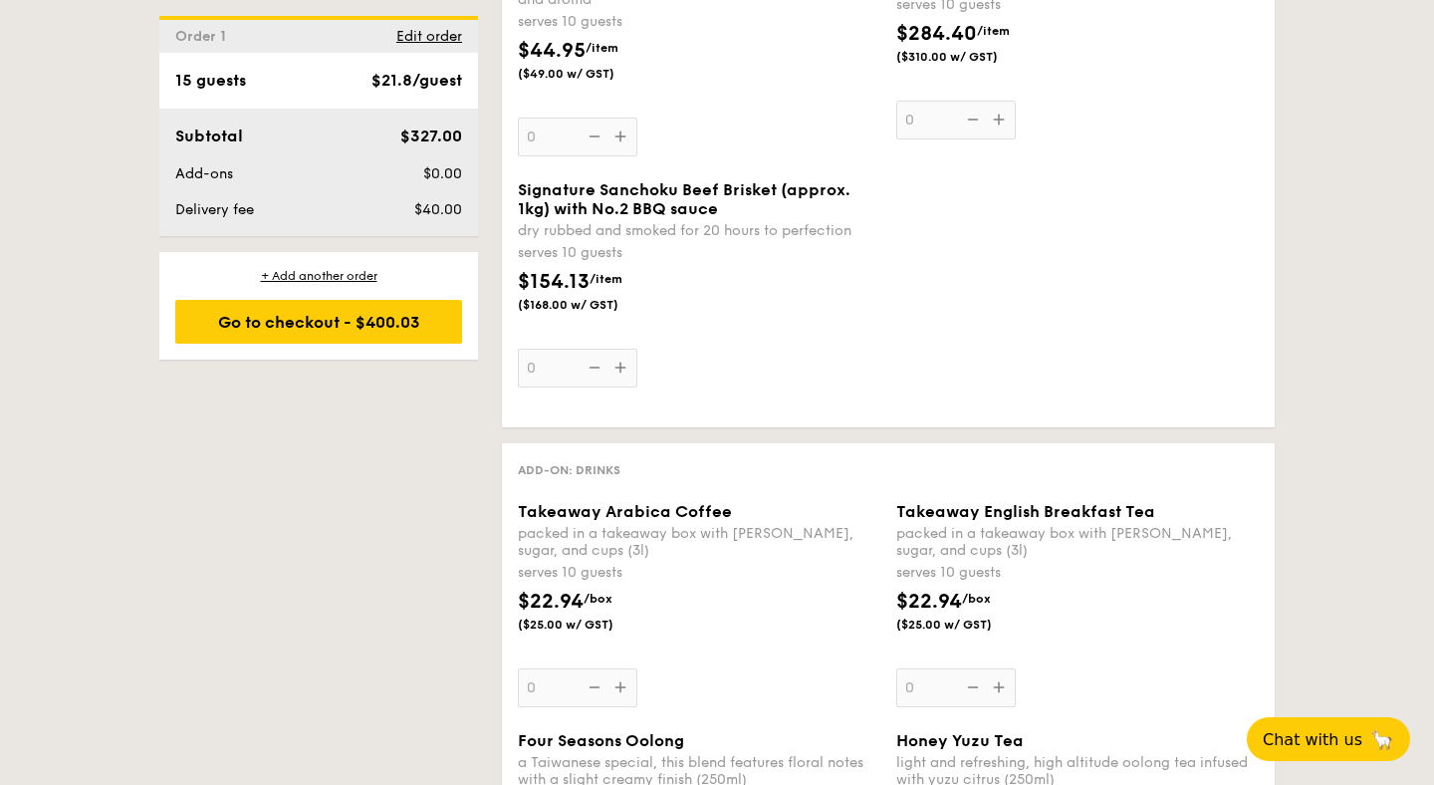
scroll to position [4118, 0]
